Goal: Task Accomplishment & Management: Manage account settings

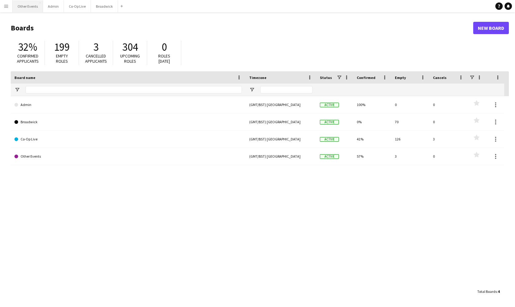
click at [31, 5] on button "Other Events Close" at bounding box center [28, 6] width 30 height 12
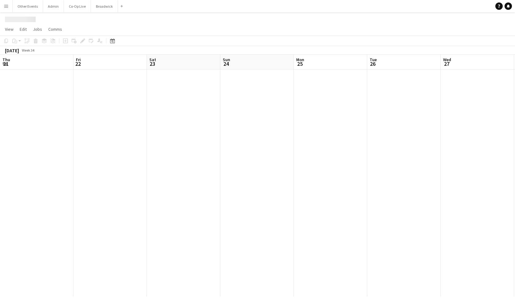
scroll to position [0, 132]
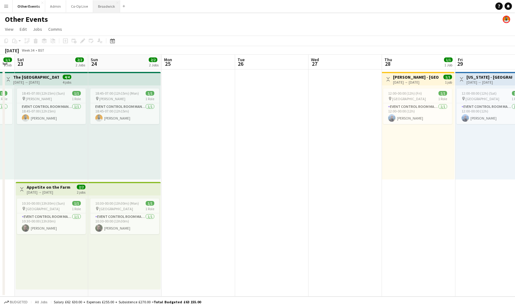
click at [108, 8] on button "Broadwick Close" at bounding box center [106, 6] width 27 height 12
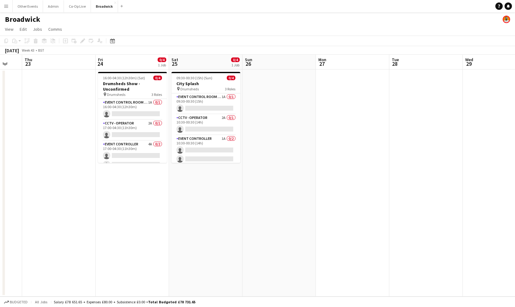
scroll to position [0, 188]
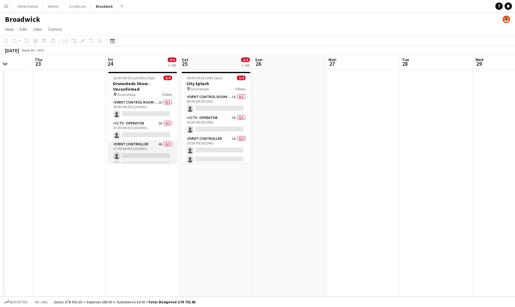
click at [149, 151] on app-card-role "Event Controller 4A 0/2 17:00-04:30 (11h30m) single-neutral-actions single-neut…" at bounding box center [142, 156] width 69 height 30
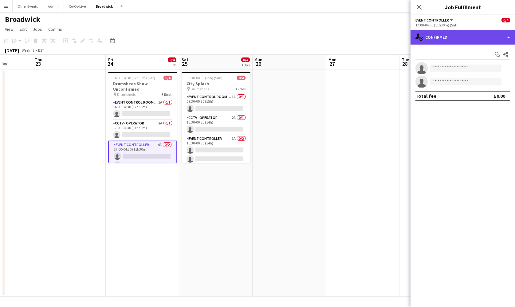
click at [480, 41] on div "single-neutral-actions-check-2 Confirmed" at bounding box center [463, 37] width 104 height 15
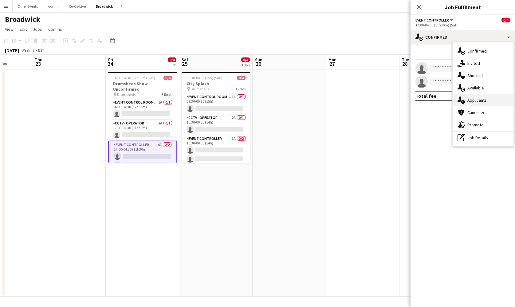
click at [488, 101] on div "single-neutral-actions-information Applicants" at bounding box center [483, 100] width 61 height 12
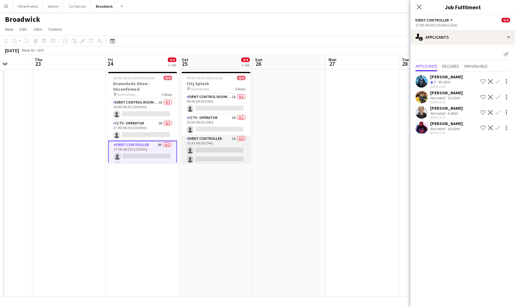
click at [226, 157] on app-card-role "Event Controller 1A 0/2 10:30-00:30 (14h) single-neutral-actions single-neutral…" at bounding box center [216, 150] width 69 height 30
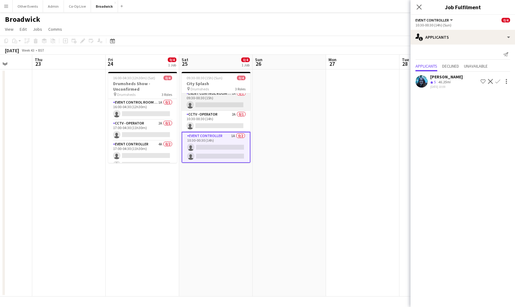
scroll to position [3, 0]
click at [226, 121] on app-card-role "CCTV - Operator 2A 0/1 10:30-00:30 (14h) single-neutral-actions" at bounding box center [216, 121] width 69 height 21
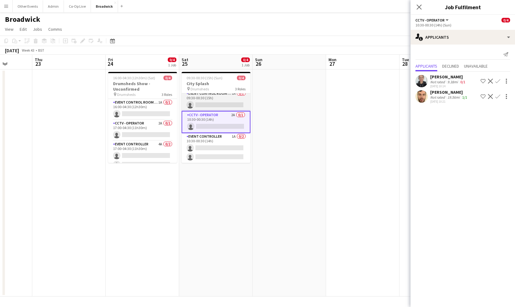
click at [227, 97] on app-card-role "Event Control Room Manager 1A 0/1 09:30-00:30 (15h) single-neutral-actions" at bounding box center [216, 100] width 69 height 21
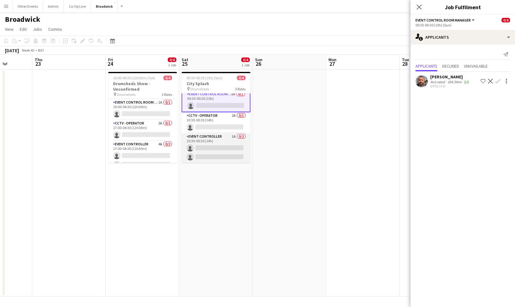
click at [225, 152] on app-card-role "Event Controller 1A 0/2 10:30-00:30 (14h) single-neutral-actions single-neutral…" at bounding box center [216, 148] width 69 height 30
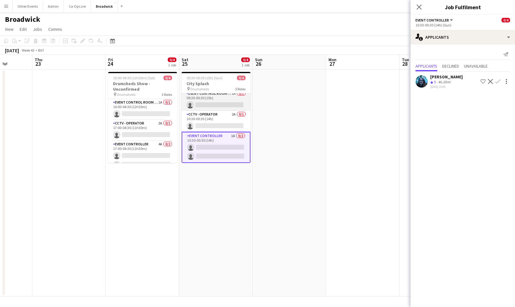
click at [234, 101] on app-card-role "Event Control Room Manager 1A 0/1 09:30-00:30 (15h) single-neutral-actions" at bounding box center [216, 100] width 69 height 21
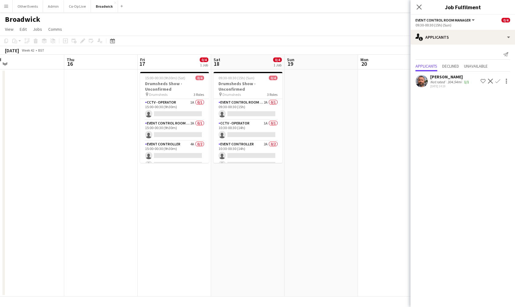
scroll to position [0, 184]
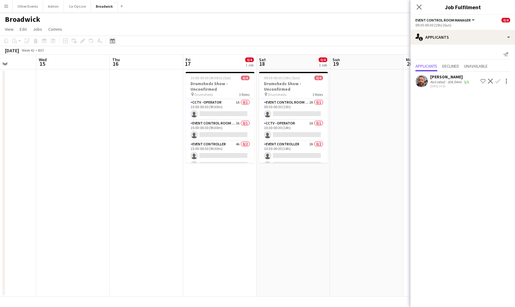
click at [112, 41] on icon "Date picker" at bounding box center [112, 40] width 5 height 5
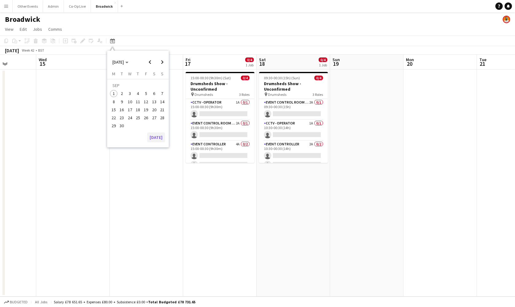
click at [155, 138] on button "[DATE]" at bounding box center [156, 137] width 18 height 10
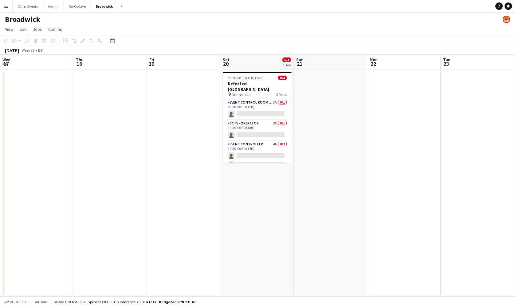
scroll to position [0, 206]
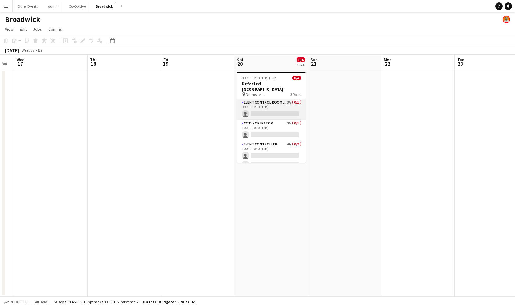
click at [279, 102] on app-card-role "Event Control Room Manager 3A 0/1 09:30-00:30 (15h) single-neutral-actions" at bounding box center [271, 109] width 69 height 21
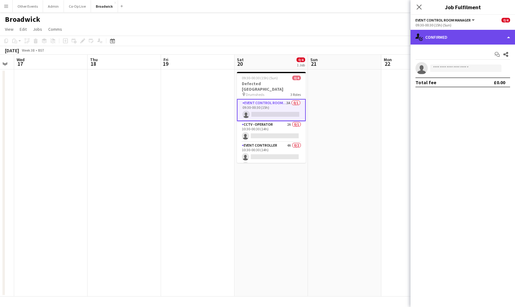
click at [480, 36] on div "single-neutral-actions-check-2 Confirmed" at bounding box center [463, 37] width 104 height 15
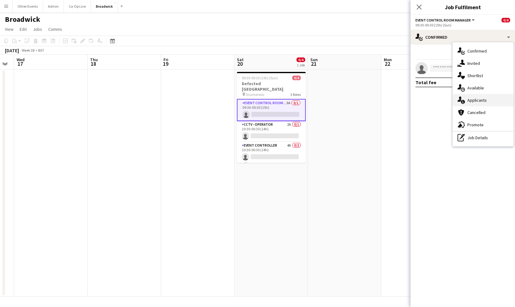
click at [482, 102] on div "single-neutral-actions-information Applicants" at bounding box center [483, 100] width 61 height 12
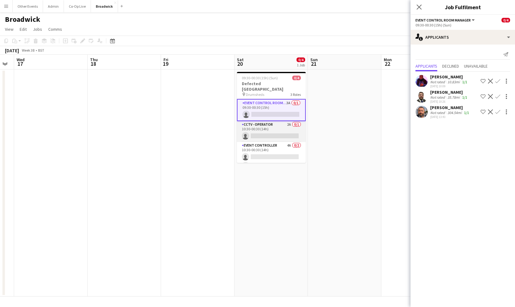
click at [273, 128] on app-card-role "CCTV - Operator 2A 0/1 10:30-00:30 (14h) single-neutral-actions" at bounding box center [271, 131] width 69 height 21
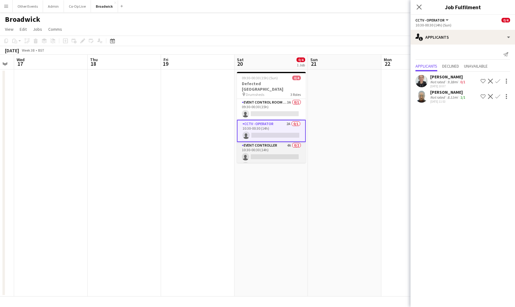
click at [281, 151] on app-card-role "Event Controller 4A 0/2 10:30-00:30 (14h) single-neutral-actions single-neutral…" at bounding box center [271, 157] width 69 height 30
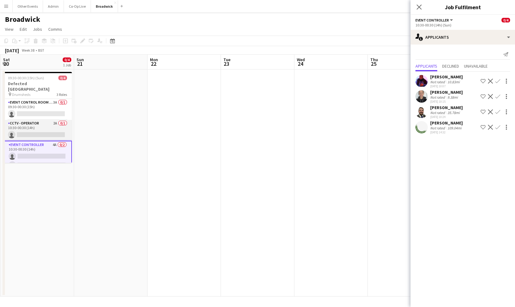
scroll to position [0, 269]
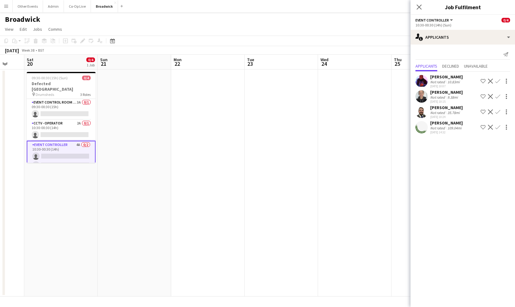
click at [498, 129] on app-icon "Confirm" at bounding box center [497, 127] width 5 height 5
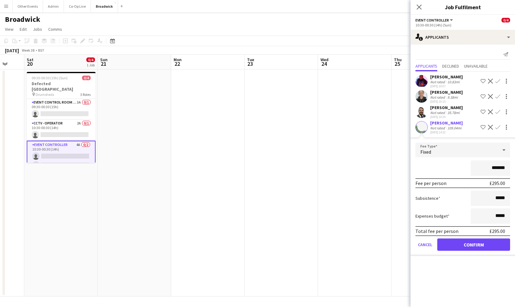
click at [476, 247] on button "Confirm" at bounding box center [473, 244] width 73 height 12
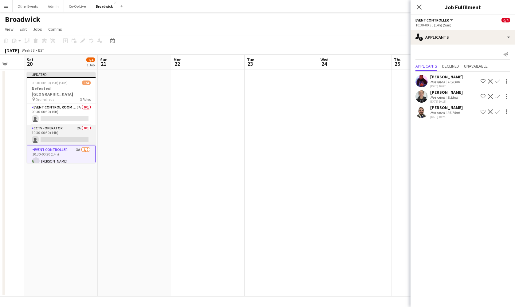
click at [68, 135] on app-card-role "CCTV - Operator 2A 0/1 10:30-00:30 (14h) single-neutral-actions" at bounding box center [61, 135] width 69 height 21
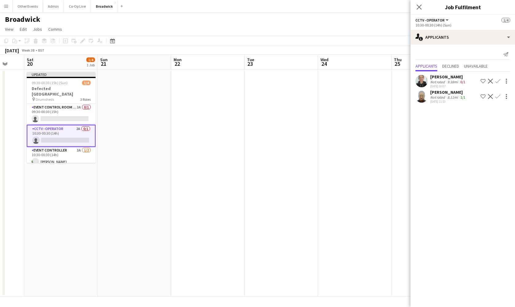
click at [420, 96] on app-user-avatar at bounding box center [421, 96] width 12 height 12
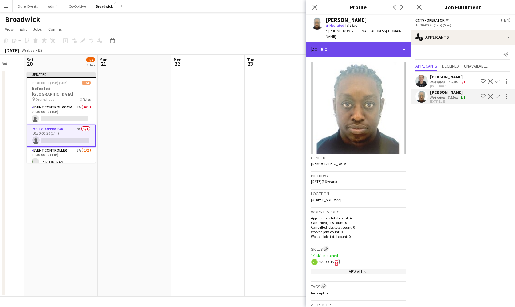
click at [357, 42] on div "profile Bio" at bounding box center [358, 49] width 104 height 15
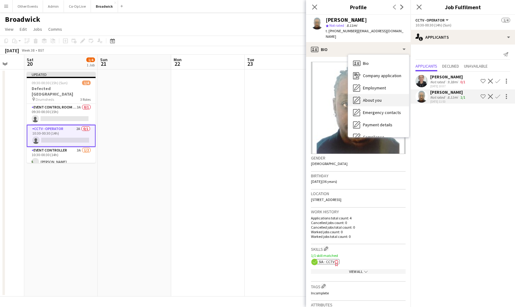
click at [383, 97] on div "About you About you" at bounding box center [378, 100] width 61 height 12
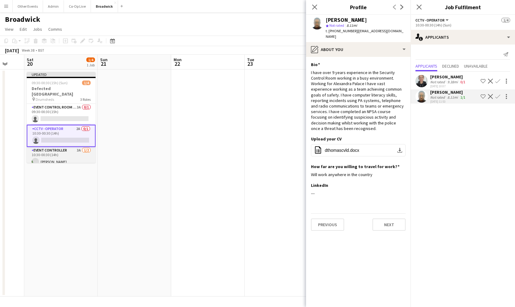
click at [52, 156] on app-card-role "Event Controller 3A [DATE] 10:30-00:30 (14h) [GEOGRAPHIC_DATA][PERSON_NAME] sin…" at bounding box center [61, 162] width 69 height 30
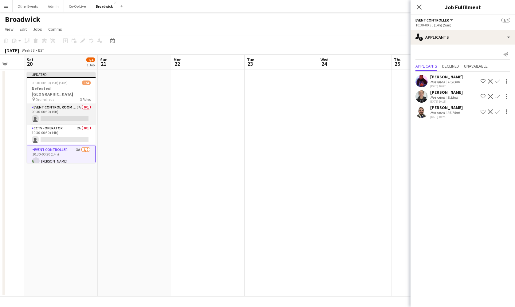
click at [69, 111] on app-card-role "Event Control Room Manager 3A 0/1 09:30-00:30 (15h) single-neutral-actions" at bounding box center [61, 114] width 69 height 21
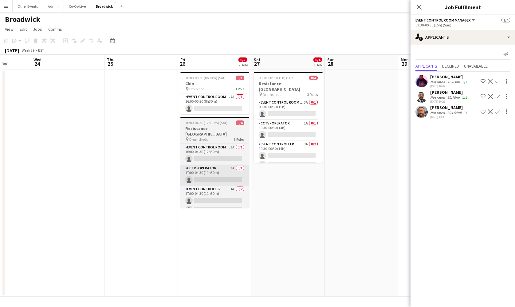
scroll to position [0, 263]
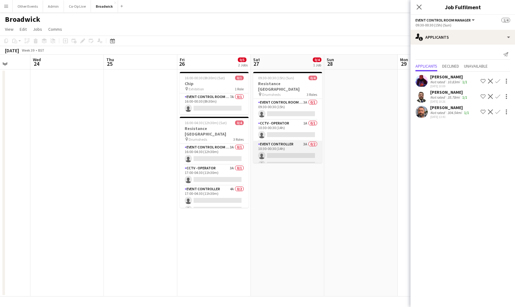
click at [295, 158] on app-card-role "Event Controller 3A 0/2 10:30-00:30 (14h) single-neutral-actions single-neutral…" at bounding box center [287, 156] width 69 height 30
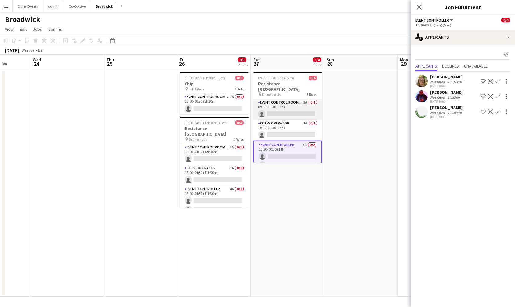
click at [278, 104] on app-card-role "Event Control Room Manager 3A 0/1 09:30-00:30 (15h) single-neutral-actions" at bounding box center [287, 109] width 69 height 21
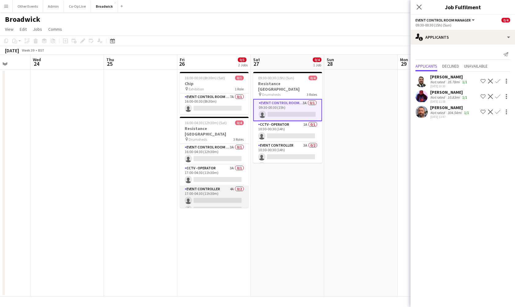
click at [227, 187] on app-card-role "Event Controller 4A 0/2 17:00-04:30 (11h30m) single-neutral-actions single-neut…" at bounding box center [214, 201] width 69 height 30
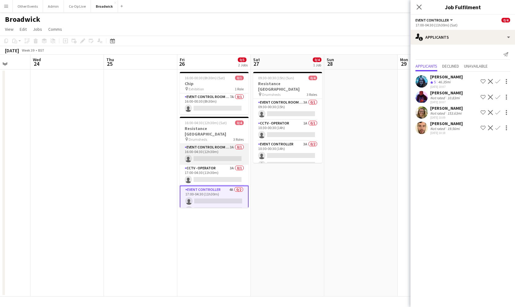
click at [225, 145] on app-card-role "Event Control Room Manager 3A 0/1 16:00-04:30 (12h30m) single-neutral-actions" at bounding box center [214, 154] width 69 height 21
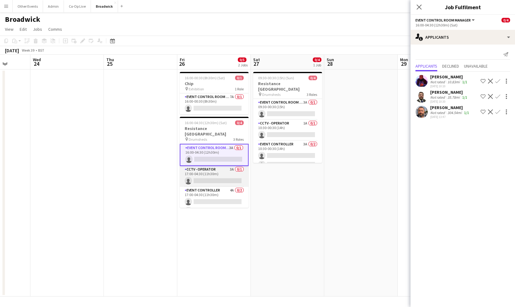
click at [223, 166] on app-card-role "CCTV - Operator 3A 0/1 17:00-04:30 (11h30m) single-neutral-actions" at bounding box center [214, 176] width 69 height 21
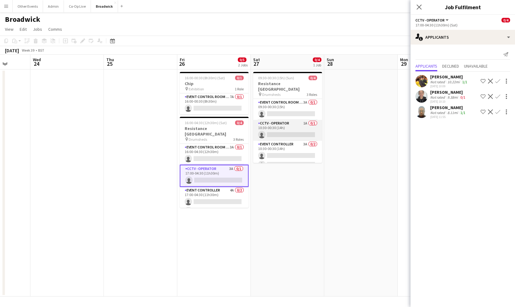
click at [293, 125] on app-card-role "CCTV - Operator 1A 0/1 10:30-00:30 (14h) single-neutral-actions" at bounding box center [287, 130] width 69 height 21
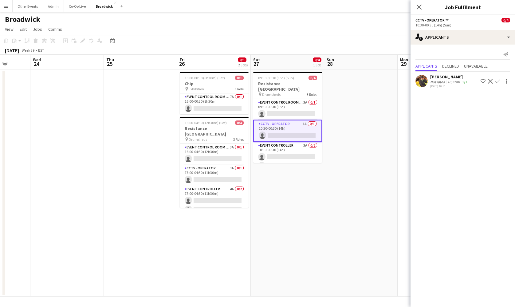
click at [293, 203] on app-date-cell "09:30-00:30 (15h) (Sun) 0/4 Resistance [GEOGRAPHIC_DATA] pin Drumsheds 3 Roles …" at bounding box center [287, 182] width 73 height 227
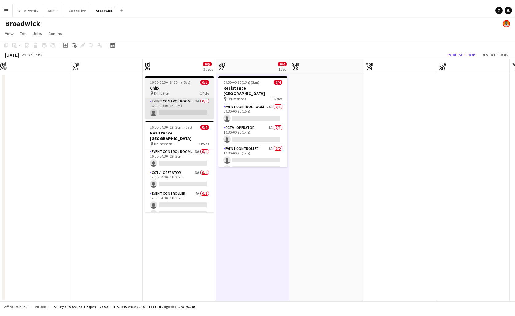
scroll to position [0, 151]
